Goal: Task Accomplishment & Management: Use online tool/utility

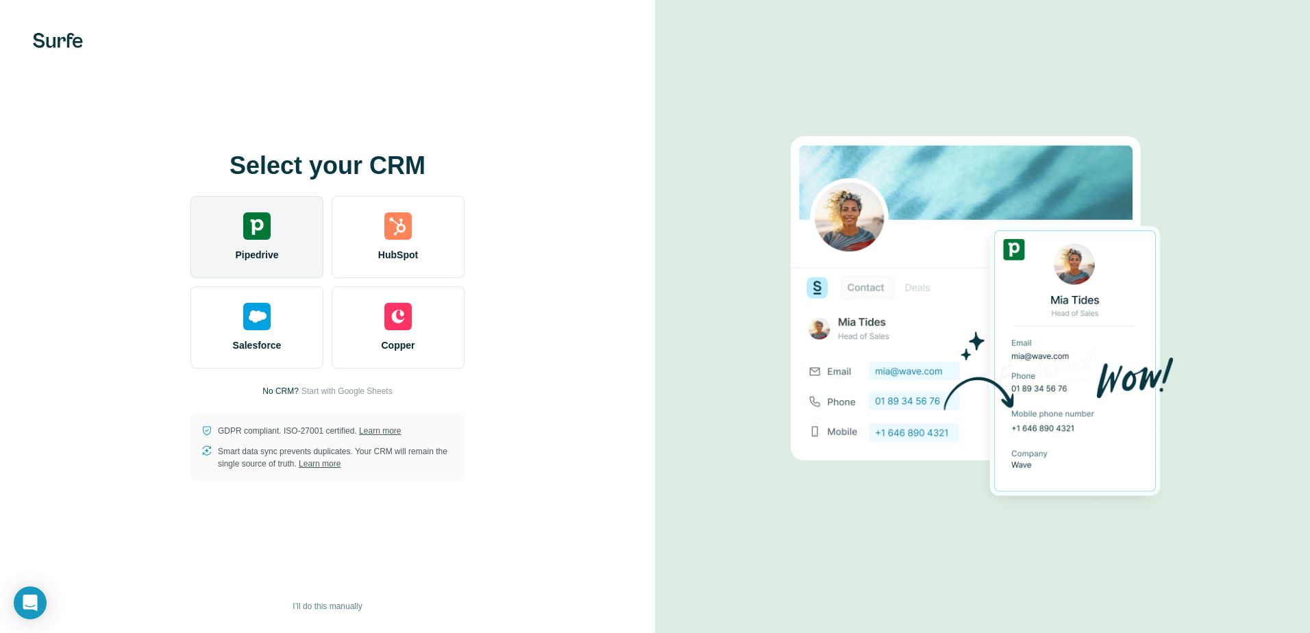
click at [284, 251] on div "Pipedrive" at bounding box center [256, 237] width 133 height 82
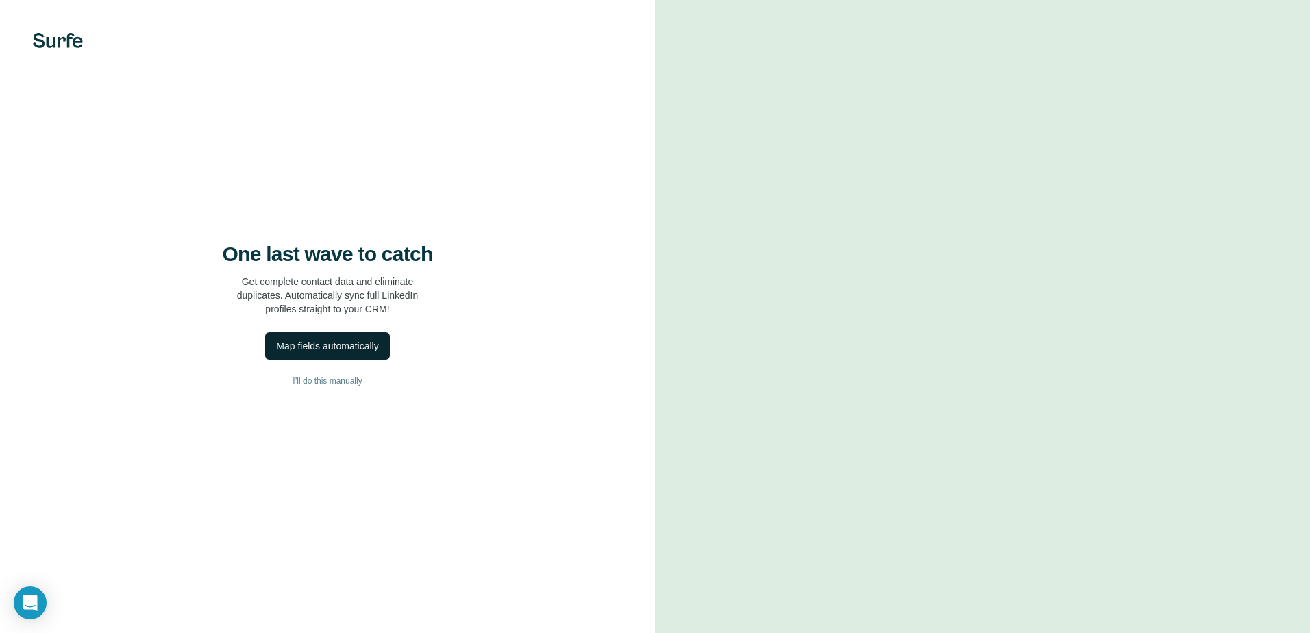
click at [362, 345] on div "Map fields automatically" at bounding box center [327, 346] width 102 height 14
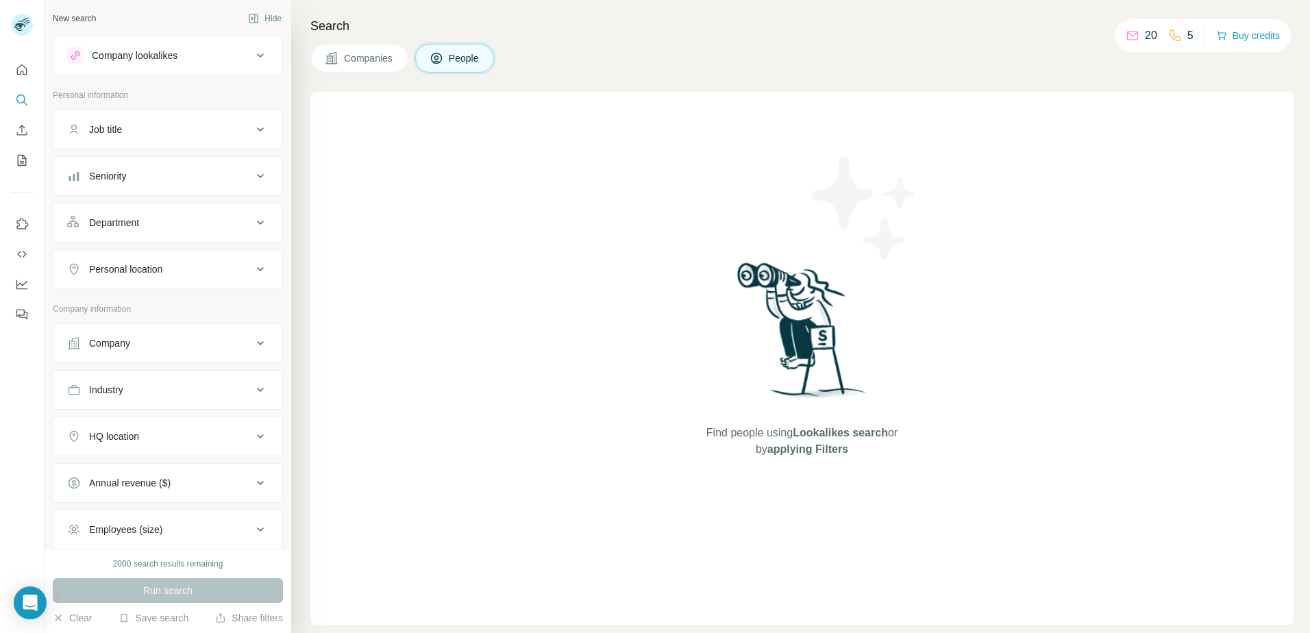
click at [374, 48] on button "Companies" at bounding box center [359, 58] width 98 height 29
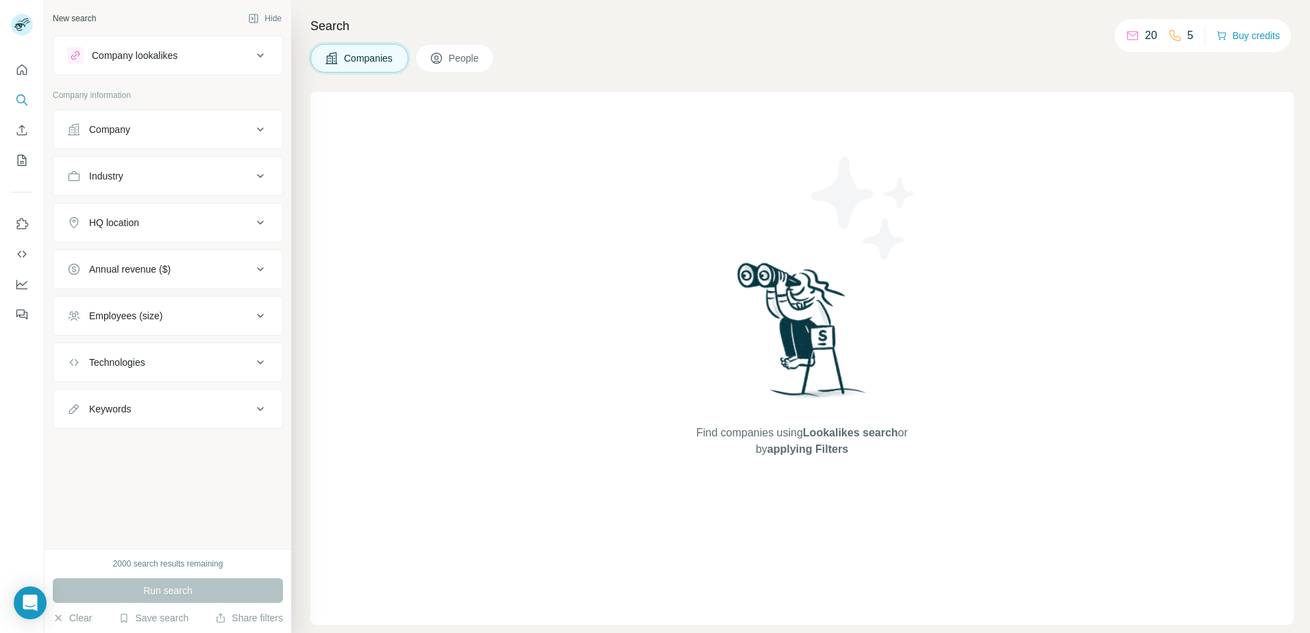
click at [203, 172] on div "Industry" at bounding box center [159, 176] width 185 height 14
click at [169, 221] on div at bounding box center [160, 210] width 169 height 23
type input "*"
